Goal: Transaction & Acquisition: Obtain resource

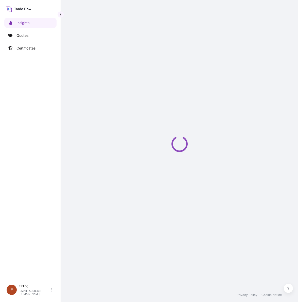
select select "2025"
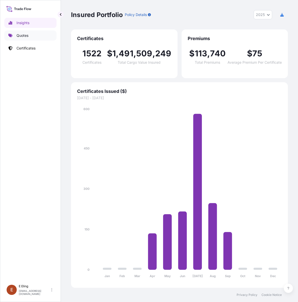
click at [21, 38] on p "Quotes" at bounding box center [23, 35] width 12 height 5
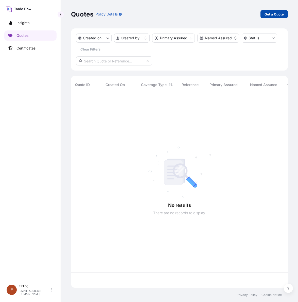
scroll to position [192, 212]
click at [274, 14] on p "Get a Quote" at bounding box center [274, 14] width 19 height 5
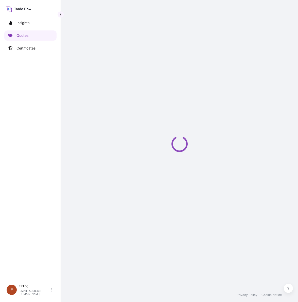
select select "AIR"
select select "27"
select select "Transit"
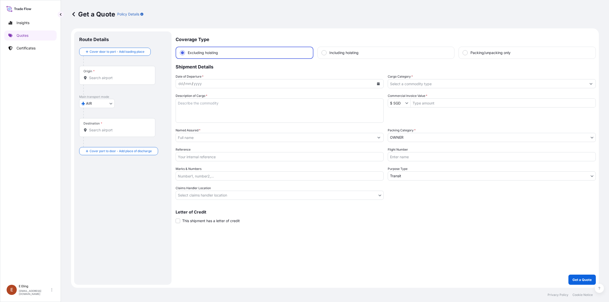
click at [110, 105] on body "Insights Quotes Certificates E E Eling eeling@helutrans.com Get a Quote Policy …" at bounding box center [304, 151] width 609 height 302
click at [97, 76] on input "Origin *" at bounding box center [119, 77] width 60 height 5
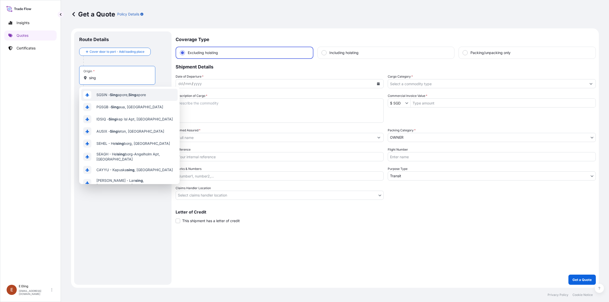
click at [127, 97] on span "SGSIN - Sing apore, Sing apore" at bounding box center [121, 94] width 50 height 5
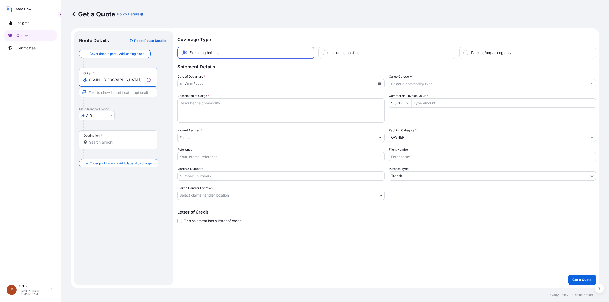
type input "SGSIN - Singapore, Singapore"
click at [102, 148] on div "Destination *" at bounding box center [118, 140] width 78 height 19
click at [102, 145] on input "Destination *" at bounding box center [120, 142] width 62 height 5
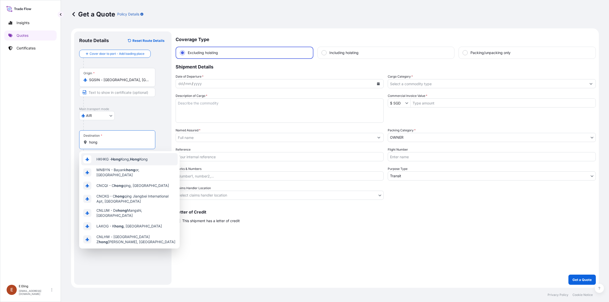
click at [122, 159] on span "HKHKG - Hong Kong, Hong Kong" at bounding box center [121, 159] width 51 height 5
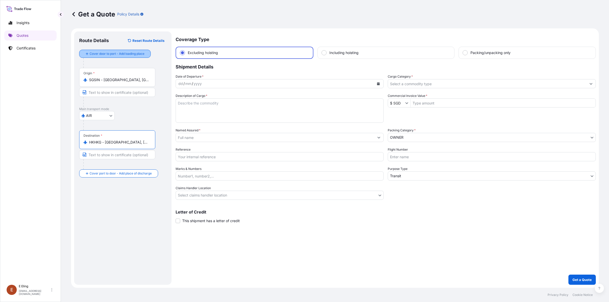
type input "HKHKG - Hong Kong, Hong Kong"
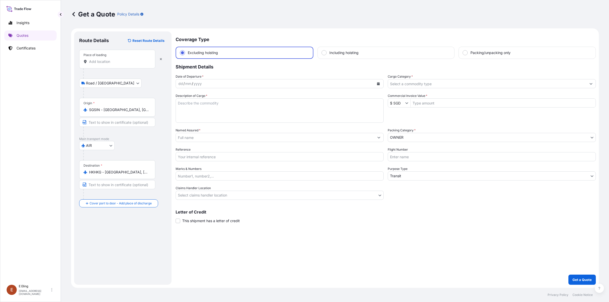
click at [97, 65] on div "Place of loading" at bounding box center [117, 59] width 76 height 19
click at [97, 64] on input "Place of loading" at bounding box center [119, 61] width 60 height 5
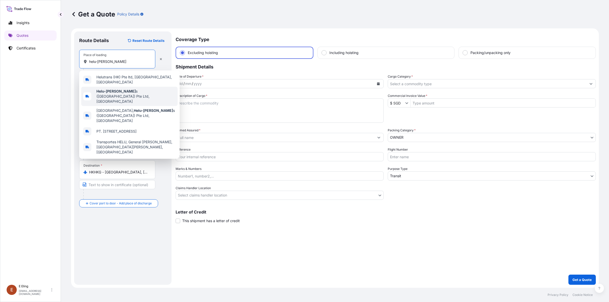
click at [132, 94] on span "Helu-Tran s (Singapore) Pte Ltd, Singapore" at bounding box center [135, 96] width 79 height 15
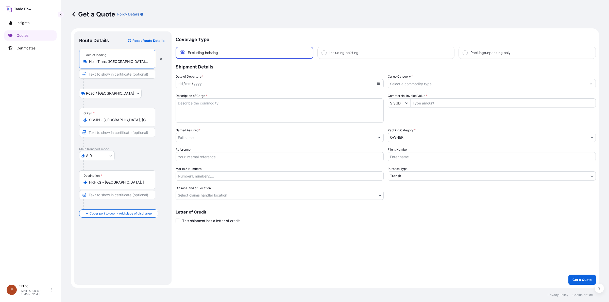
type input "Helu-Trans (Singapore) Pte Ltd, Singapore"
click at [100, 183] on input "HKHKG - Hong Kong, Hong Kong" at bounding box center [119, 182] width 60 height 5
click at [128, 160] on div "AIR COURIER INSTALLATION LAND SEA AIR STORAGE" at bounding box center [122, 155] width 87 height 9
click at [125, 229] on div "Route Details Reset Route Details Place of loading Helu-Trans (Singapore) Pte L…" at bounding box center [122, 159] width 87 height 244
click at [298, 53] on div "Including hoisting" at bounding box center [386, 53] width 137 height 12
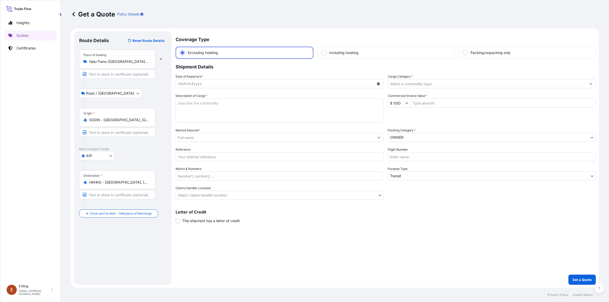
radio input "false"
radio input "true"
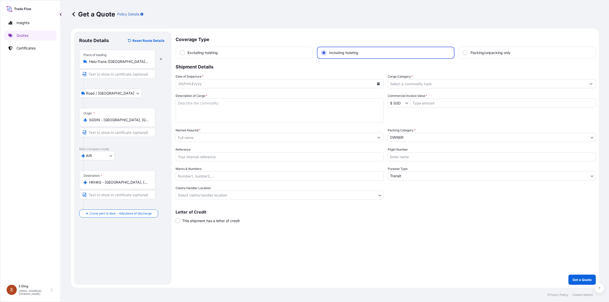
click at [244, 60] on p "Shipment Details" at bounding box center [386, 66] width 421 height 15
click at [233, 49] on div "Excluding hoisting" at bounding box center [244, 53] width 137 height 12
radio input "true"
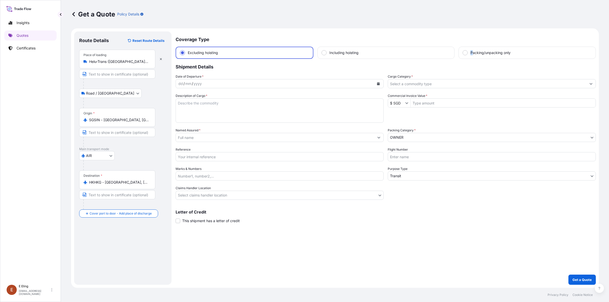
click at [298, 53] on span "Packing/unpacking only" at bounding box center [491, 52] width 40 height 5
click at [298, 53] on label "Packing/unpacking only" at bounding box center [487, 52] width 48 height 5
click at [298, 53] on input "Packing/unpacking only" at bounding box center [465, 53] width 5 height 5
radio input "true"
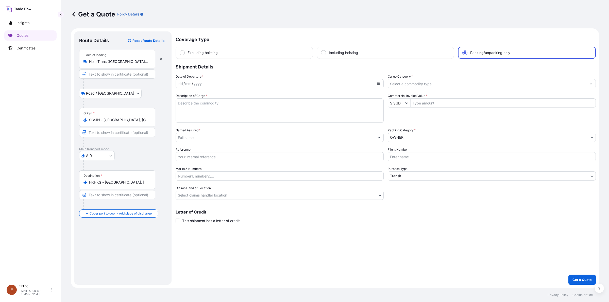
click at [193, 51] on span "Excluding hoisting" at bounding box center [203, 52] width 30 height 5
click at [185, 51] on input "Excluding hoisting" at bounding box center [182, 53] width 5 height 5
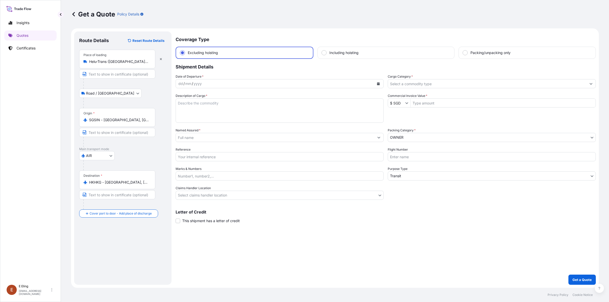
click at [298, 50] on div "Including hoisting" at bounding box center [386, 53] width 137 height 12
radio input "false"
radio input "true"
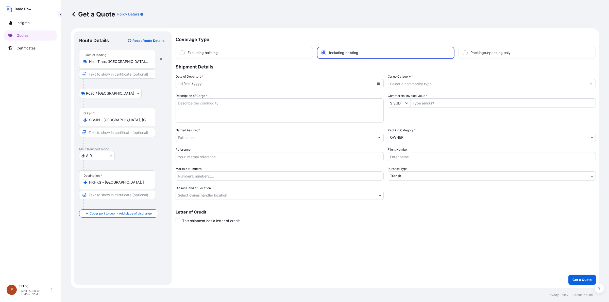
click at [188, 52] on span "Excluding hoisting" at bounding box center [203, 52] width 30 height 5
click at [185, 52] on input "Excluding hoisting" at bounding box center [182, 53] width 5 height 5
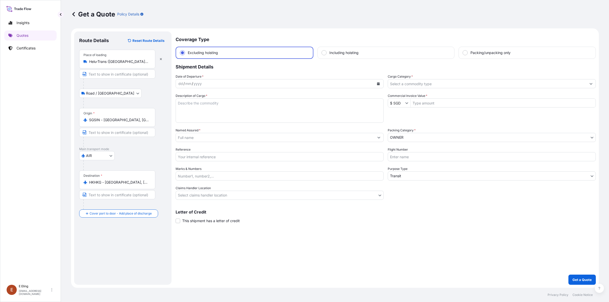
click at [298, 55] on div "Including hoisting" at bounding box center [386, 53] width 137 height 12
radio input "false"
radio input "true"
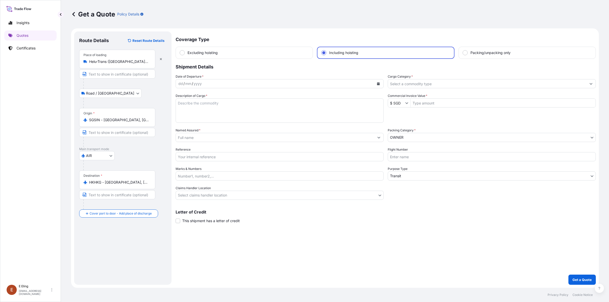
click at [185, 51] on label "Excluding hoisting" at bounding box center [199, 52] width 38 height 5
click at [185, 51] on input "Excluding hoisting" at bounding box center [182, 53] width 5 height 5
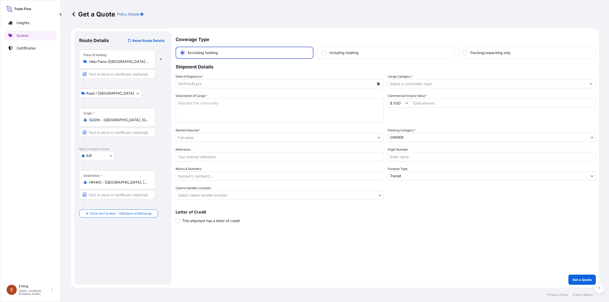
click at [298, 56] on div "Packing/unpacking only" at bounding box center [527, 53] width 137 height 12
radio input "false"
radio input "true"
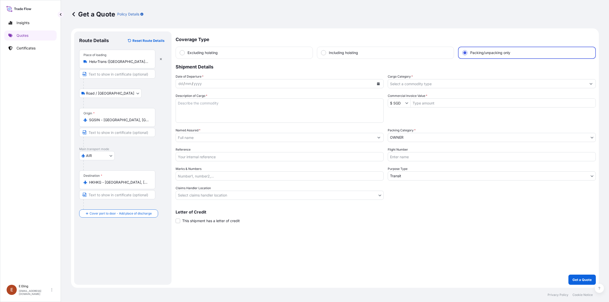
click at [298, 49] on div "Packing/unpacking only" at bounding box center [527, 53] width 138 height 12
click at [258, 52] on div "Excluding hoisting" at bounding box center [244, 53] width 137 height 12
radio input "true"
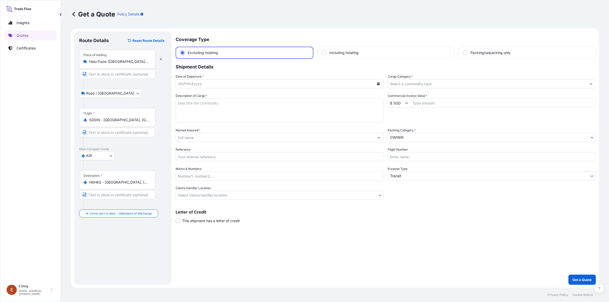
drag, startPoint x: 360, startPoint y: 43, endPoint x: 126, endPoint y: 100, distance: 240.6
click at [298, 43] on p "Coverage Type" at bounding box center [386, 38] width 421 height 15
click at [109, 155] on body "Insights Quotes Certificates E E Eling eeling@helutrans.com Get a Quote Policy …" at bounding box center [304, 151] width 609 height 302
click at [298, 52] on input "Including hoisting" at bounding box center [324, 53] width 5 height 5
radio input "true"
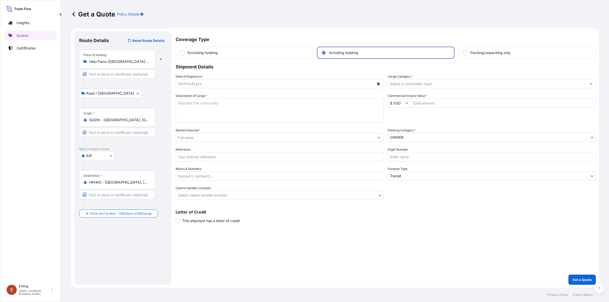
click at [298, 52] on input "Packing/unpacking only" at bounding box center [465, 53] width 5 height 5
radio input "true"
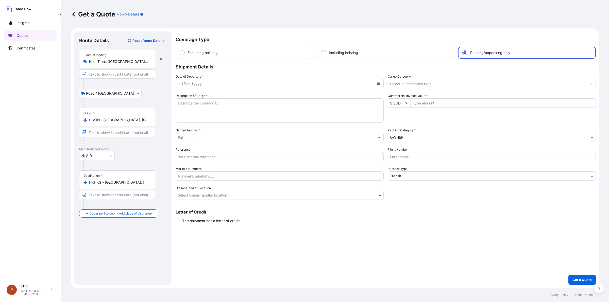
click at [108, 154] on body "Insights Quotes Certificates E E Eling eeling@helutrans.com Get a Quote Policy …" at bounding box center [304, 151] width 609 height 302
click at [190, 54] on span "Excluding hoisting" at bounding box center [203, 52] width 30 height 5
click at [185, 54] on input "Excluding hoisting" at bounding box center [182, 53] width 5 height 5
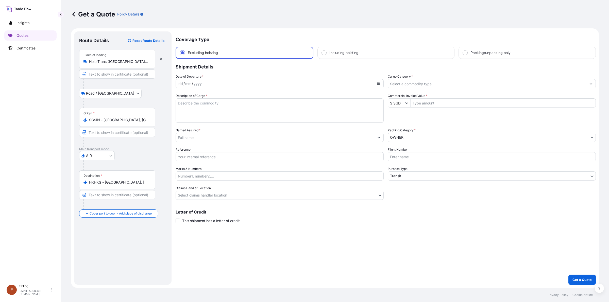
click at [298, 55] on div "Including hoisting" at bounding box center [386, 53] width 137 height 12
radio input "false"
radio input "true"
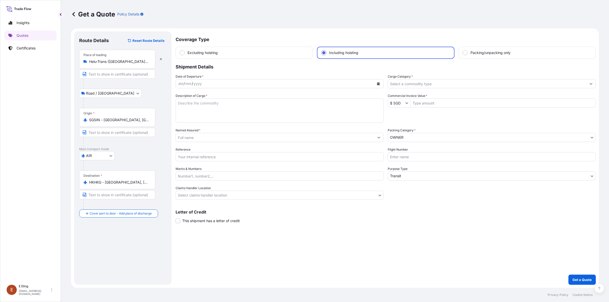
click at [278, 52] on div "Excluding hoisting" at bounding box center [244, 53] width 137 height 12
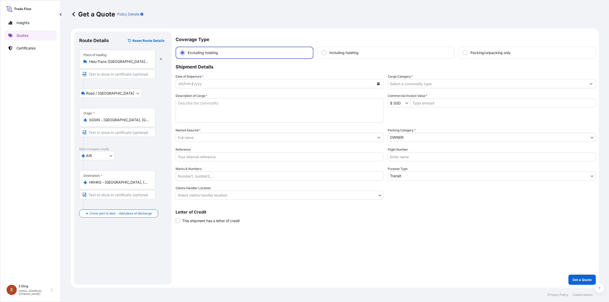
click at [298, 50] on div "Packing/unpacking only" at bounding box center [527, 53] width 137 height 12
radio input "false"
radio input "true"
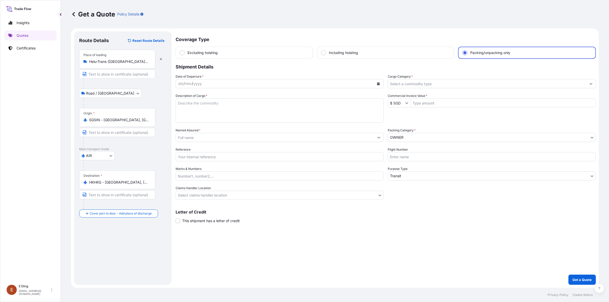
click at [298, 53] on span "Including hoisting" at bounding box center [343, 52] width 29 height 5
click at [298, 53] on input "Including hoisting" at bounding box center [323, 53] width 5 height 5
radio input "true"
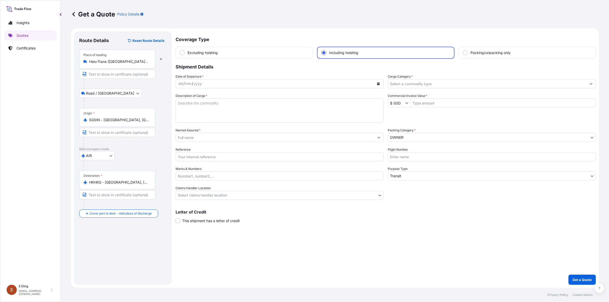
click at [298, 54] on span "Packing/unpacking only" at bounding box center [491, 52] width 40 height 5
click at [298, 54] on input "Packing/unpacking only" at bounding box center [465, 53] width 5 height 5
radio input "true"
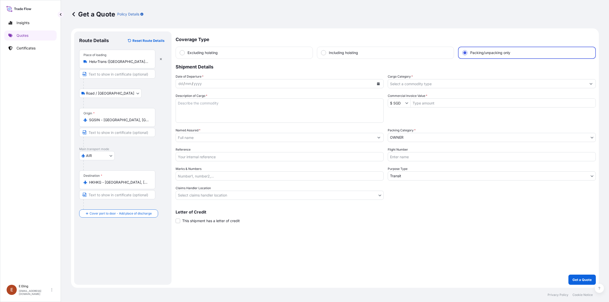
click at [298, 82] on icon "Show suggestions" at bounding box center [591, 83] width 3 height 3
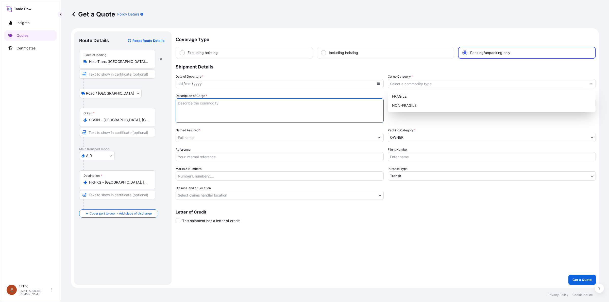
click at [219, 115] on textarea "Description of Cargo *" at bounding box center [280, 111] width 208 height 24
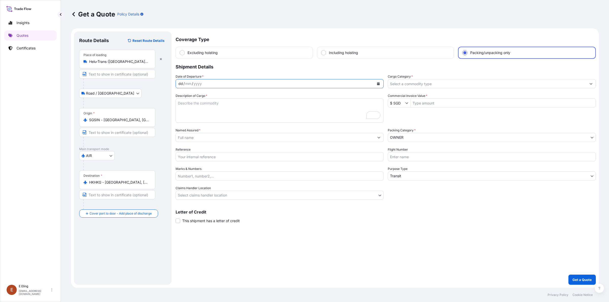
click at [182, 83] on div "dd" at bounding box center [181, 84] width 6 height 6
click at [192, 126] on div "Date of Departure * dd / mm / yyyy Cargo Category * Description of Cargo * Comm…" at bounding box center [386, 137] width 421 height 126
drag, startPoint x: 175, startPoint y: 130, endPoint x: 198, endPoint y: 130, distance: 23.6
click at [198, 130] on form "Route Details Reset Route Details Place of loading Helu-Trans (Singapore) Pte L…" at bounding box center [335, 158] width 528 height 260
click at [184, 152] on input "Reference" at bounding box center [280, 156] width 208 height 9
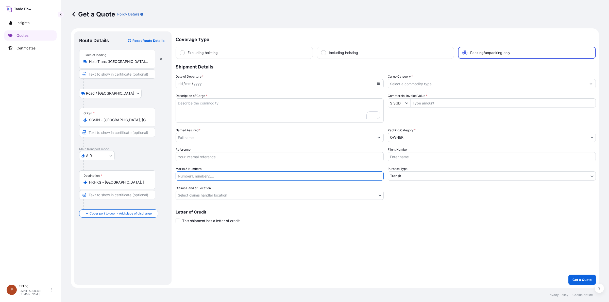
click at [189, 180] on input "Marks & Numbers" at bounding box center [280, 176] width 208 height 9
click at [190, 199] on body "Insights Quotes Certificates E E Eling eeling@helutrans.com Get a Quote Policy …" at bounding box center [304, 151] width 609 height 302
click at [298, 176] on body "Insights Quotes Certificates E E Eling eeling@helutrans.com Get a Quote Policy …" at bounding box center [304, 151] width 609 height 302
click at [110, 156] on body "Insights Quotes Certificates E E Eling eeling@helutrans.com Get a Quote Policy …" at bounding box center [304, 151] width 609 height 302
click at [162, 59] on icon "button" at bounding box center [160, 59] width 3 height 3
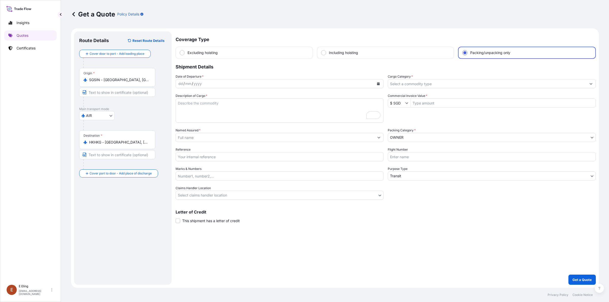
click at [107, 115] on body "Insights Quotes Certificates E E Eling eeling@helutrans.com Get a Quote Policy …" at bounding box center [304, 151] width 609 height 302
drag, startPoint x: 109, startPoint y: 109, endPoint x: 73, endPoint y: 110, distance: 36.6
click at [73, 110] on form "Route Details Reset Route Details Cover door to port - Add loading place Place …" at bounding box center [335, 158] width 528 height 260
click at [107, 117] on body "Insights Quotes Certificates E E Eling eeling@helutrans.com Get a Quote Policy …" at bounding box center [304, 151] width 609 height 302
click at [100, 172] on span "STORAGE" at bounding box center [97, 174] width 17 height 5
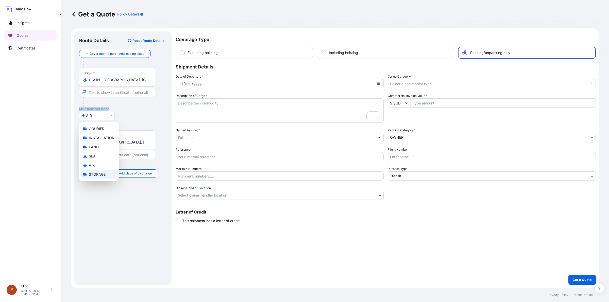
select select "STORAGE"
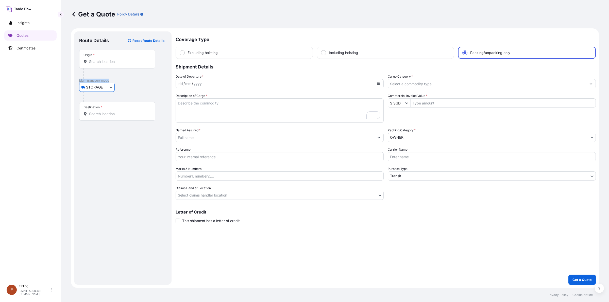
click at [298, 175] on body "Insights Quotes Certificates E E Eling eeling@helutrans.com Get a Quote Policy …" at bounding box center [304, 151] width 609 height 302
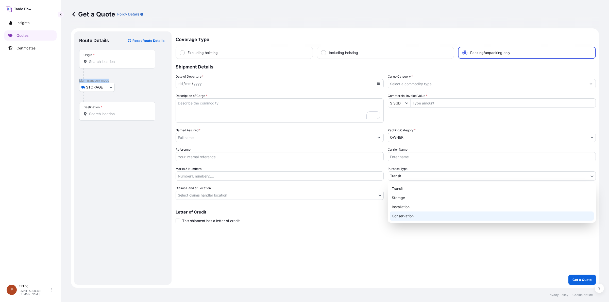
click at [298, 216] on div "Conservation" at bounding box center [492, 216] width 204 height 9
select select "Conservation"
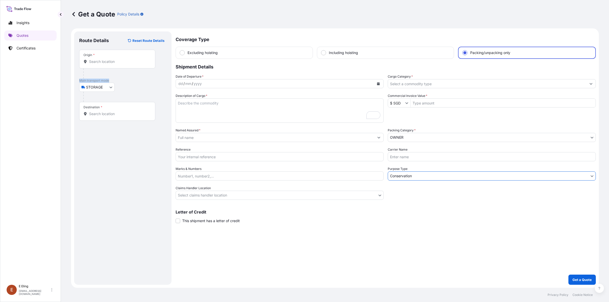
click at [298, 176] on body "Insights Quotes Certificates E E Eling eeling@helutrans.com Get a Quote Policy …" at bounding box center [304, 151] width 609 height 302
click at [187, 105] on textarea "Description of Cargo *" at bounding box center [280, 111] width 208 height 24
click at [186, 104] on textarea "Description of Cargo *" at bounding box center [280, 111] width 208 height 24
click at [186, 102] on textarea "Description of Cargo *" at bounding box center [280, 111] width 208 height 24
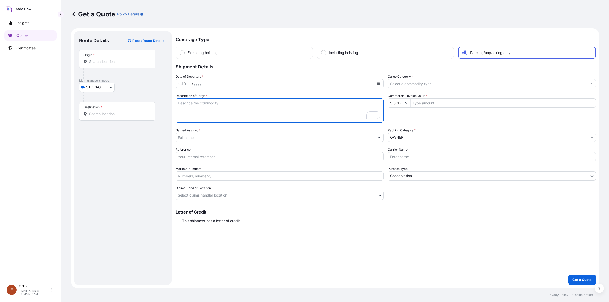
click at [186, 102] on textarea "Description of Cargo *" at bounding box center [280, 111] width 208 height 24
drag, startPoint x: 208, startPoint y: 104, endPoint x: 248, endPoint y: 106, distance: 39.4
click at [248, 106] on textarea "Inland Transit with installation" at bounding box center [280, 111] width 208 height 24
drag, startPoint x: 185, startPoint y: 103, endPoint x: 225, endPoint y: 108, distance: 40.7
click at [225, 108] on textarea "Inland Transit with installation" at bounding box center [280, 111] width 208 height 24
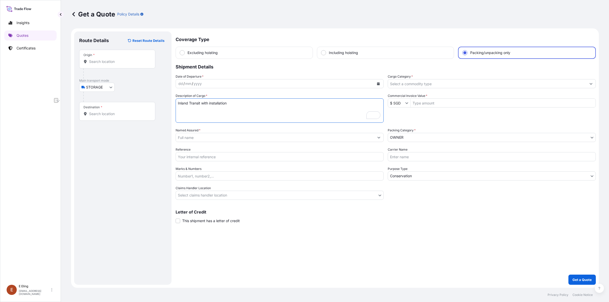
click at [236, 103] on textarea "Inland Transit with installation" at bounding box center [280, 111] width 208 height 24
drag, startPoint x: 200, startPoint y: 103, endPoint x: 168, endPoint y: 103, distance: 31.7
click at [168, 103] on form "Route Details Reset Route Details Place of loading Road / Inland Road / Inland …" at bounding box center [335, 158] width 528 height 260
drag, startPoint x: 210, startPoint y: 103, endPoint x: 190, endPoint y: 106, distance: 20.1
click at [233, 106] on textarea "Inland Transit with installation" at bounding box center [280, 111] width 208 height 24
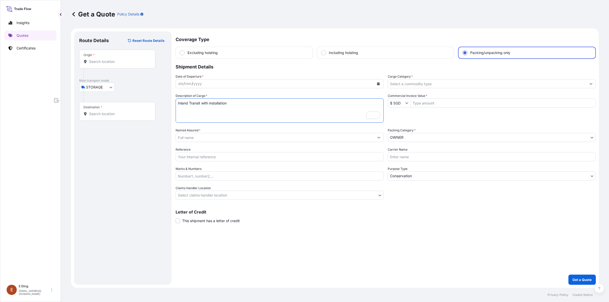
drag, startPoint x: 177, startPoint y: 103, endPoint x: 230, endPoint y: 107, distance: 53.0
click at [230, 107] on textarea "Inland Transit with installation" at bounding box center [280, 111] width 208 height 24
click at [186, 99] on textarea "Inland Transit with installation" at bounding box center [280, 111] width 208 height 24
type textarea "Inland Transit with installation"
click at [114, 88] on body "Insights Quotes Certificates E E Eling eeling@helutrans.com Get a Quote Policy …" at bounding box center [304, 151] width 609 height 302
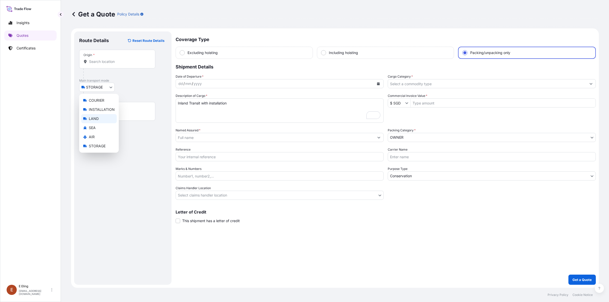
click at [95, 117] on span "LAND" at bounding box center [94, 118] width 10 height 5
select select "LAND"
click at [298, 176] on body "Insights Quotes Certificates E E Eling eeling@helutrans.com Get a Quote Policy …" at bounding box center [304, 151] width 609 height 302
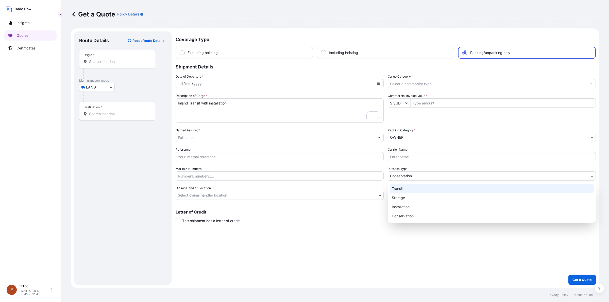
click at [298, 190] on div "Transit" at bounding box center [492, 188] width 204 height 9
select select "Transit"
click at [298, 179] on body "Insights Quotes Certificates E E Eling eeling@helutrans.com Get a Quote Policy …" at bounding box center [304, 151] width 609 height 302
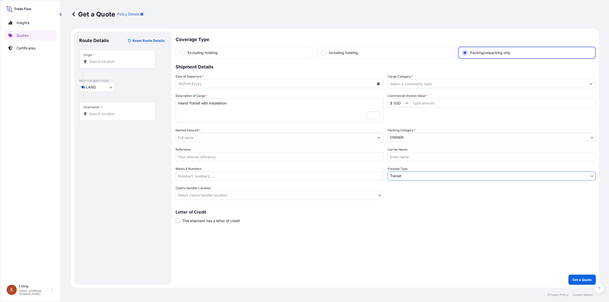
click at [111, 88] on body "Insights Quotes Certificates E E Eling eeling@helutrans.com Get a Quote Policy …" at bounding box center [304, 151] width 609 height 302
click at [298, 178] on body "Insights Quotes Certificates E E Eling eeling@helutrans.com Get a Quote Policy …" at bounding box center [304, 151] width 609 height 302
click at [187, 105] on textarea "Inland Transit with installation" at bounding box center [280, 111] width 208 height 24
drag, startPoint x: 175, startPoint y: 105, endPoint x: 238, endPoint y: 103, distance: 62.8
click at [238, 103] on textarea "Inland Transit with installation" at bounding box center [280, 111] width 208 height 24
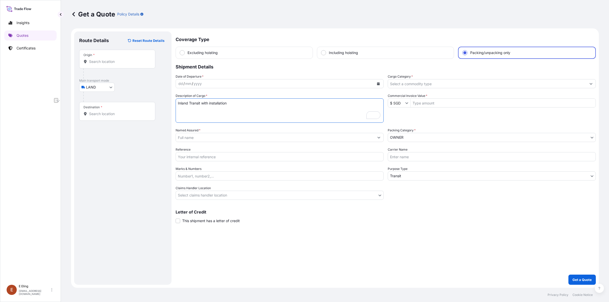
click at [235, 103] on textarea "Inland Transit with installation" at bounding box center [280, 111] width 208 height 24
click at [168, 160] on div "Route Details Reset Route Details Place of loading Road / Inland Road / Inland …" at bounding box center [123, 158] width 98 height 254
click at [241, 97] on div "Description of Cargo * Inland Transit with installation" at bounding box center [280, 107] width 208 height 29
click at [240, 107] on textarea "Inland Transit with installation" at bounding box center [280, 111] width 208 height 24
drag, startPoint x: 240, startPoint y: 107, endPoint x: 145, endPoint y: 195, distance: 129.7
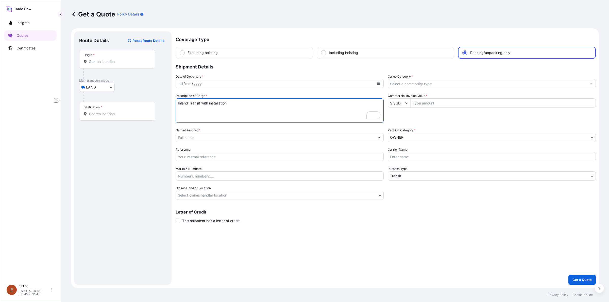
click at [145, 195] on form "Route Details Reset Route Details Place of loading Road / Inland Road / Inland …" at bounding box center [335, 158] width 528 height 260
click at [17, 50] on link "Certificates" at bounding box center [30, 48] width 52 height 10
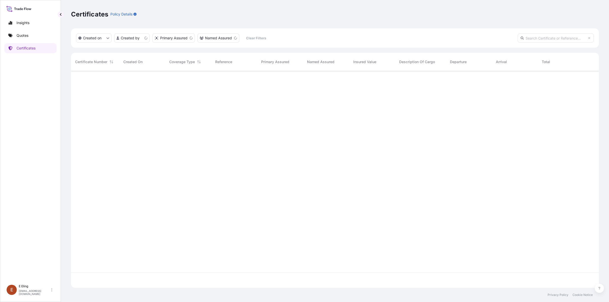
scroll to position [215, 523]
click at [36, 49] on p "Certificates" at bounding box center [26, 48] width 19 height 5
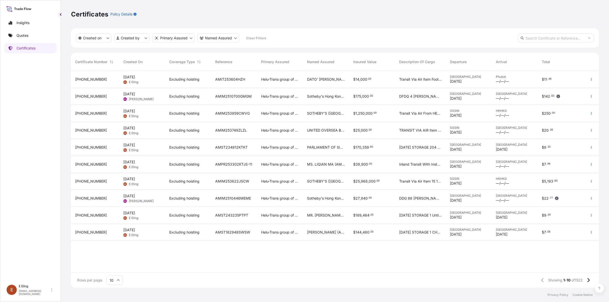
click at [298, 39] on div "Created on Created by Primary Assured Named Assured Clear Filters" at bounding box center [335, 37] width 528 height 19
click at [298, 39] on input "text" at bounding box center [556, 38] width 76 height 9
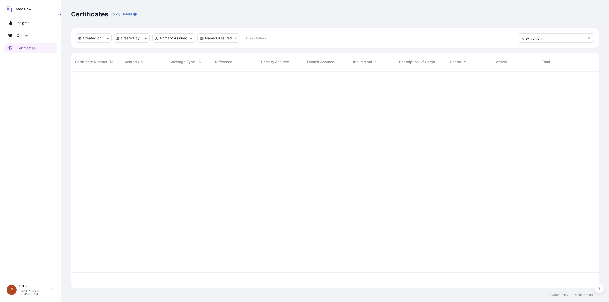
scroll to position [231, 523]
type input "exhibition"
click at [298, 38] on icon at bounding box center [589, 38] width 3 height 3
click at [142, 39] on html "Insights Quotes Certificates E E Eling eeling@helutrans.com Certificates Policy…" at bounding box center [304, 151] width 609 height 302
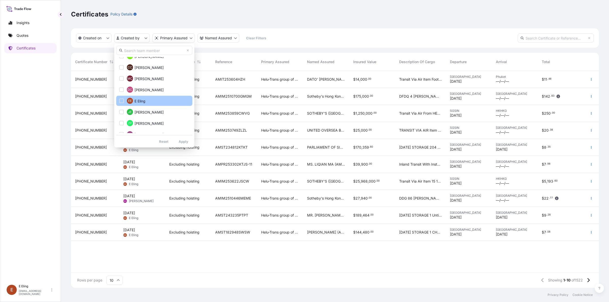
scroll to position [5, 5]
click at [121, 100] on div "Select Option" at bounding box center [121, 101] width 5 height 5
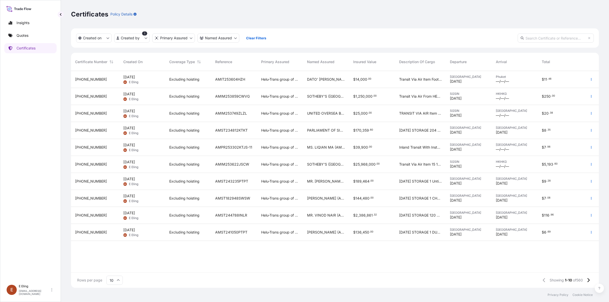
click at [182, 149] on span "Excluding hoisting" at bounding box center [184, 147] width 30 height 5
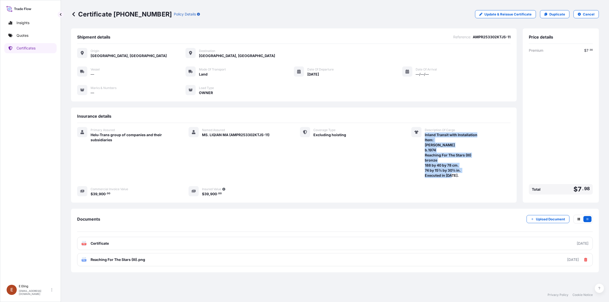
drag, startPoint x: 424, startPoint y: 134, endPoint x: 478, endPoint y: 131, distance: 54.1
click at [298, 131] on div "Description Of Cargo Inland Transit with Installation Item: Adi Gunawan b.1974 …" at bounding box center [461, 152] width 99 height 51
click at [298, 132] on div "Inland Transit with Installation Item: Adi Gunawan b.1974 Reaching For The Star…" at bounding box center [468, 155] width 86 height 46
drag, startPoint x: 587, startPoint y: 51, endPoint x: 594, endPoint y: 51, distance: 7.4
click at [298, 51] on div "Price details Premium $ 7 . 98 Total $ 7 . 98" at bounding box center [561, 115] width 76 height 174
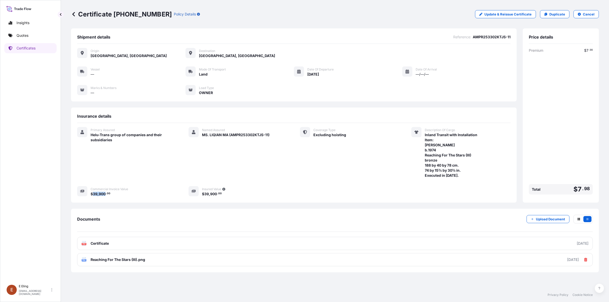
drag, startPoint x: 93, startPoint y: 193, endPoint x: 105, endPoint y: 193, distance: 11.4
click at [105, 193] on span "$ 39 , 900 . 00" at bounding box center [101, 194] width 20 height 4
drag, startPoint x: 423, startPoint y: 135, endPoint x: 481, endPoint y: 135, distance: 57.6
click at [298, 135] on div "Description Of Cargo Inland Transit with Installation Item: Adi Gunawan b.1974 …" at bounding box center [461, 152] width 99 height 51
click at [298, 135] on div "Inland Transit with Installation Item: Adi Gunawan b.1974 Reaching For The Star…" at bounding box center [468, 155] width 86 height 46
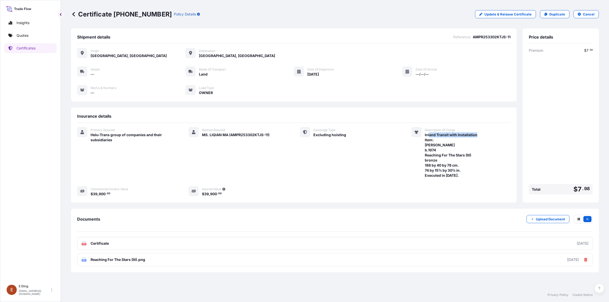
drag, startPoint x: 477, startPoint y: 135, endPoint x: 437, endPoint y: 134, distance: 40.4
click at [298, 134] on span "Inland Transit with Installation Item: Adi Gunawan b.1974 Reaching For The Star…" at bounding box center [451, 156] width 53 height 46
click at [298, 133] on span "Inland Transit with Installation Item: Adi Gunawan b.1974 Reaching For The Star…" at bounding box center [451, 156] width 53 height 46
drag, startPoint x: 449, startPoint y: 134, endPoint x: 477, endPoint y: 135, distance: 27.2
click at [298, 135] on span "Inland Transit with Installation Item: Adi Gunawan b.1974 Reaching For The Star…" at bounding box center [451, 156] width 53 height 46
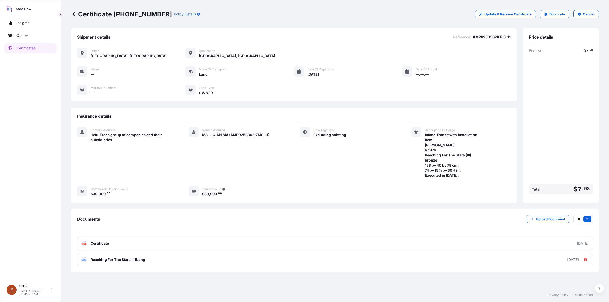
click at [298, 194] on div "Primary Assured Helu-Trans group of companies and their subsidiaries Named Assu…" at bounding box center [294, 162] width 434 height 70
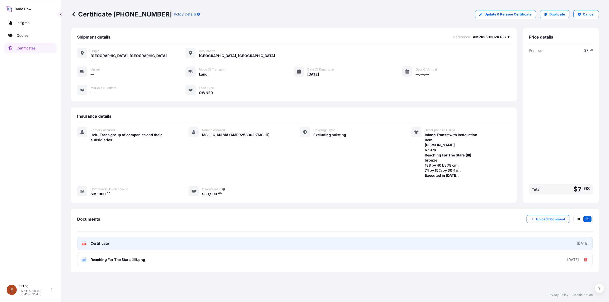
click at [106, 243] on span "Certificate" at bounding box center [100, 243] width 18 height 5
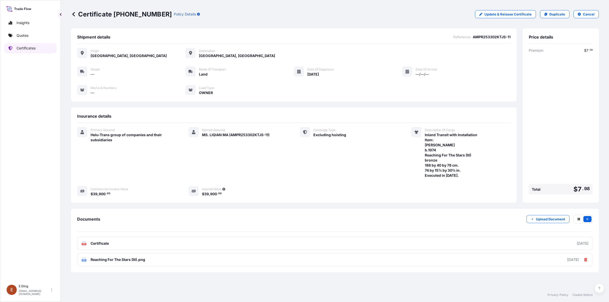
click at [36, 44] on link "Certificates" at bounding box center [30, 48] width 52 height 10
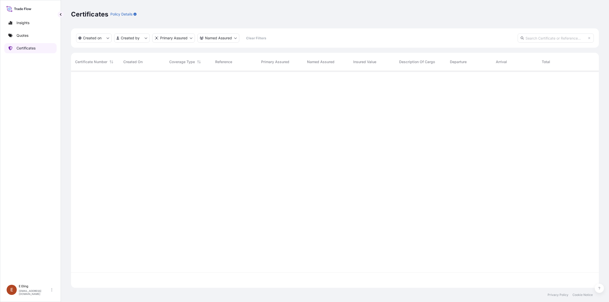
scroll to position [215, 523]
click at [138, 38] on html "Insights Quotes Certificates E E Eling eeling@helutrans.com Certificates Policy…" at bounding box center [304, 151] width 609 height 302
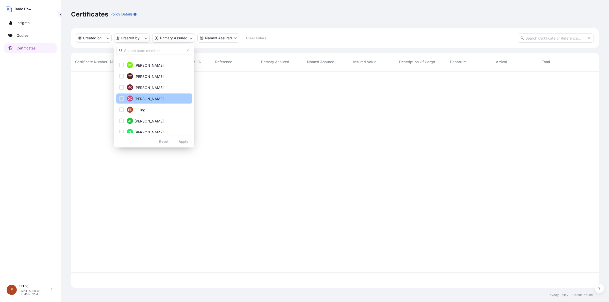
scroll to position [95, 0]
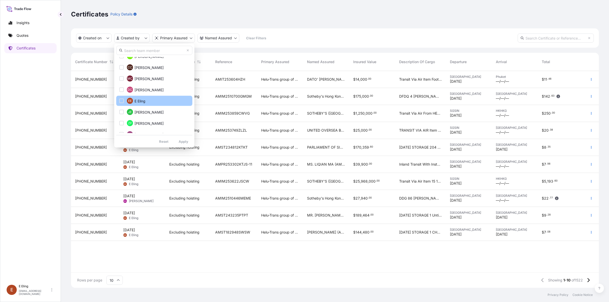
click at [138, 101] on span "E Eling" at bounding box center [140, 101] width 11 height 5
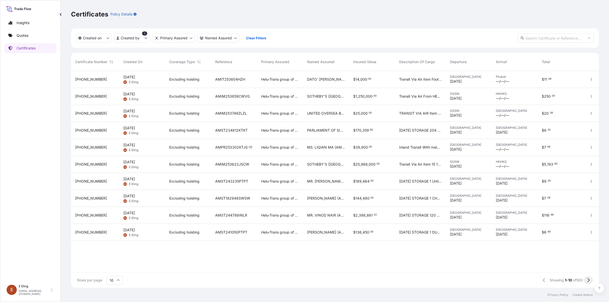
click at [298, 280] on button at bounding box center [588, 281] width 9 height 8
click at [298, 281] on button at bounding box center [588, 281] width 9 height 8
click at [298, 282] on button at bounding box center [588, 281] width 9 height 8
click at [121, 281] on input "10" at bounding box center [114, 280] width 17 height 9
click at [113, 266] on div "50" at bounding box center [114, 267] width 12 height 10
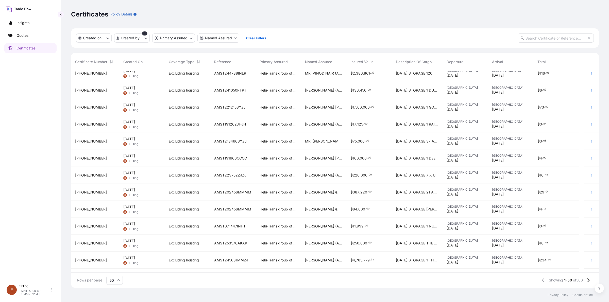
scroll to position [0, 0]
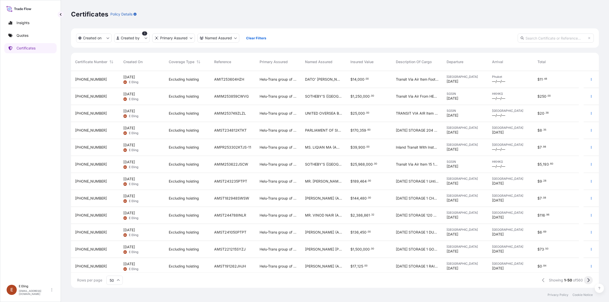
click at [298, 282] on icon at bounding box center [588, 280] width 3 height 5
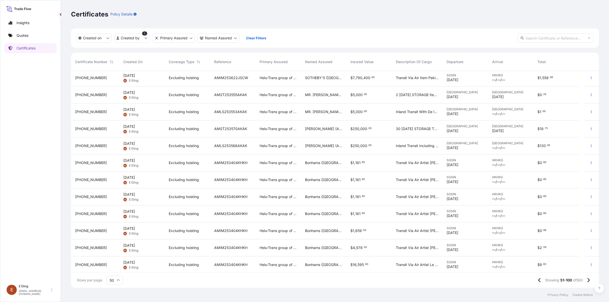
scroll to position [649, 0]
click at [298, 280] on icon at bounding box center [588, 280] width 3 height 5
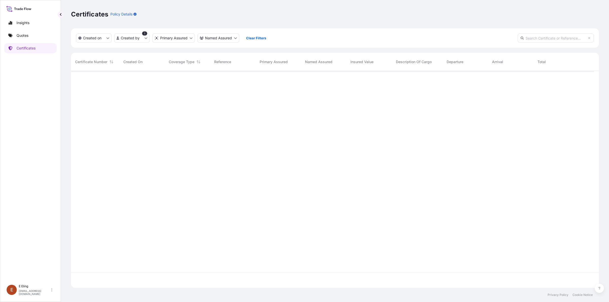
scroll to position [0, 0]
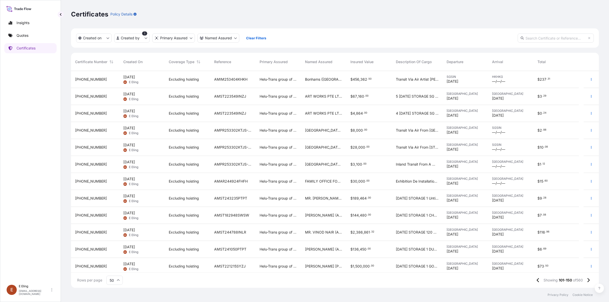
drag, startPoint x: 333, startPoint y: 184, endPoint x: 502, endPoint y: 183, distance: 169.1
click at [298, 183] on span "—/—/—" at bounding box center [498, 183] width 13 height 5
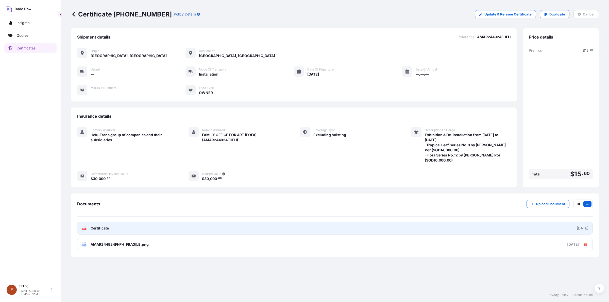
click at [129, 231] on link "PDF Certificate 2025-08-04" at bounding box center [335, 228] width 516 height 13
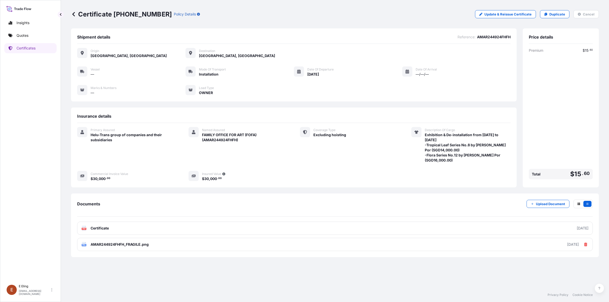
click at [298, 180] on div "Primary Assured Helu-Trans group of companies and their subsidiaries Named Assu…" at bounding box center [294, 154] width 434 height 54
click at [75, 12] on icon at bounding box center [73, 14] width 5 height 5
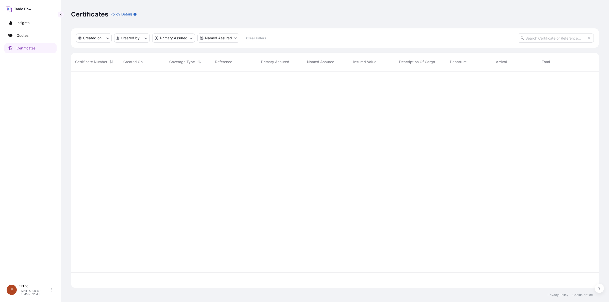
scroll to position [215, 523]
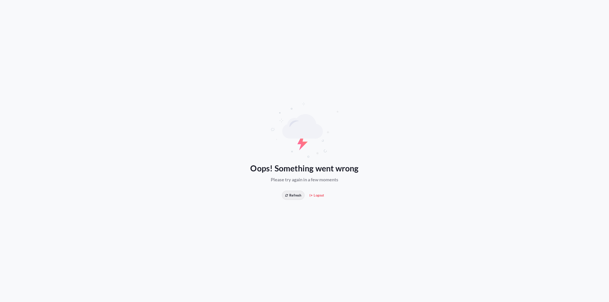
click at [295, 192] on button "Refresh" at bounding box center [293, 195] width 23 height 9
click at [295, 192] on div at bounding box center [304, 151] width 609 height 302
click at [296, 199] on button "Refresh" at bounding box center [293, 195] width 23 height 9
click at [293, 196] on span "Refresh" at bounding box center [293, 195] width 16 height 5
click at [294, 193] on span "Refresh" at bounding box center [293, 195] width 16 height 5
